Goal: Task Accomplishment & Management: Manage account settings

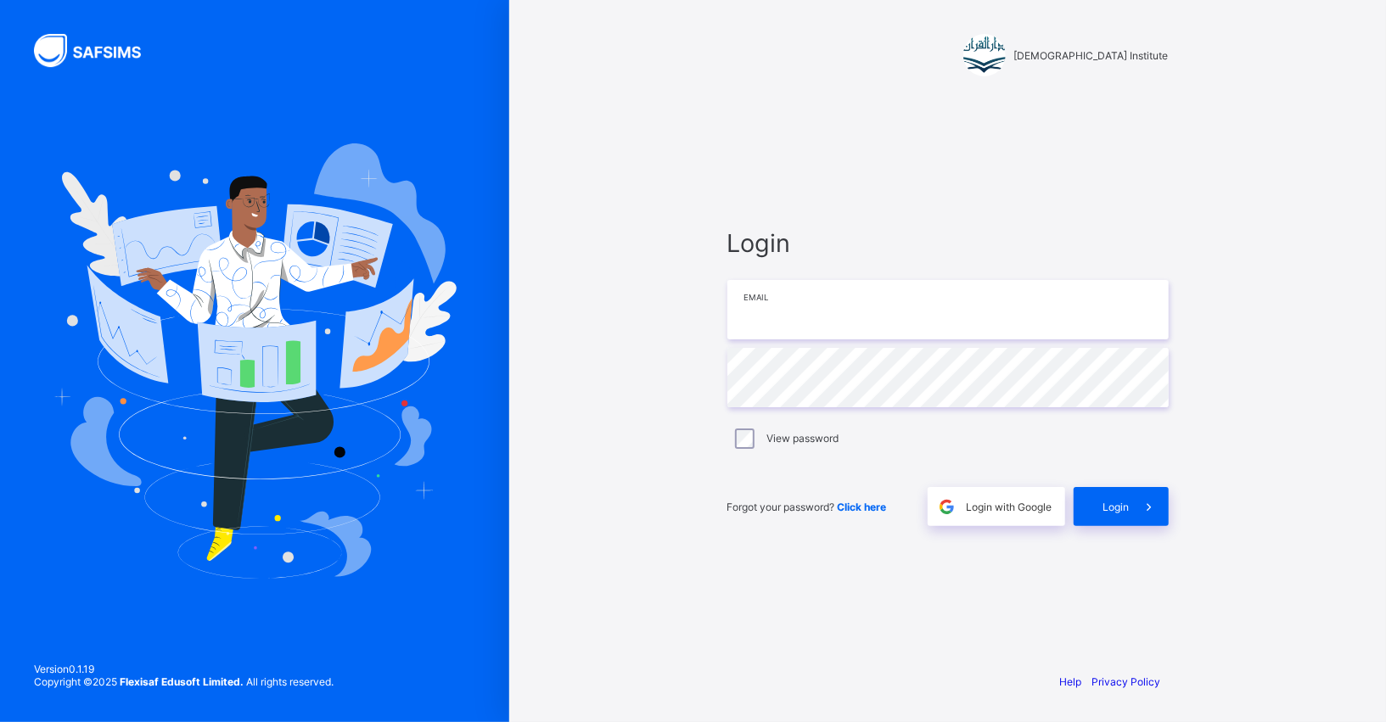
click at [817, 314] on input "email" at bounding box center [947, 309] width 441 height 59
type input "**********"
click at [1118, 497] on div "Login" at bounding box center [1120, 506] width 95 height 39
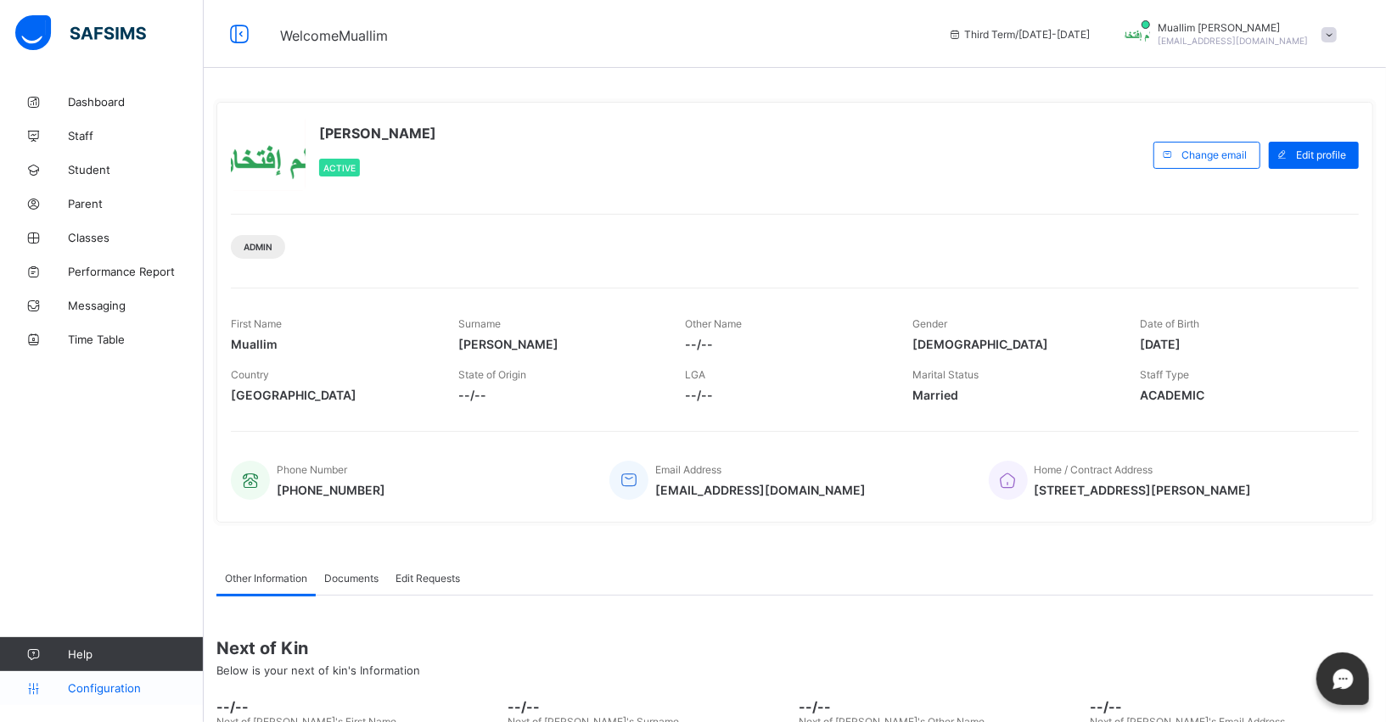
click at [99, 679] on link "Configuration" at bounding box center [101, 688] width 203 height 34
